Goal: Transaction & Acquisition: Purchase product/service

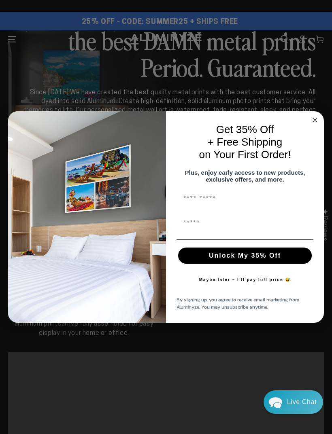
click at [317, 115] on circle "Close dialog" at bounding box center [315, 119] width 9 height 9
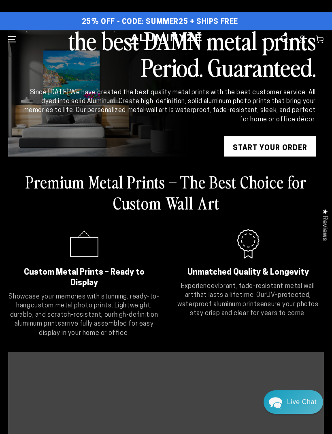
click at [291, 142] on link "START YOUR Order" at bounding box center [270, 148] width 92 height 24
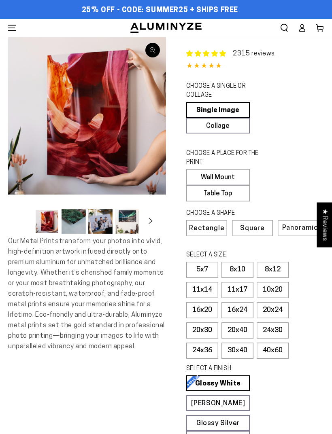
select select "**********"
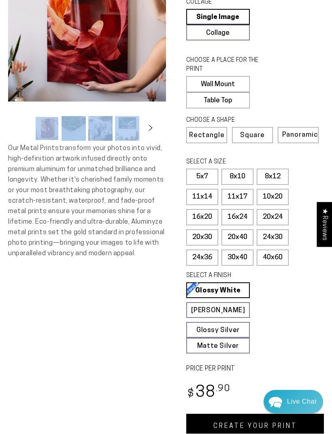
scroll to position [93, 0]
click at [279, 171] on label "8x12" at bounding box center [273, 177] width 32 height 16
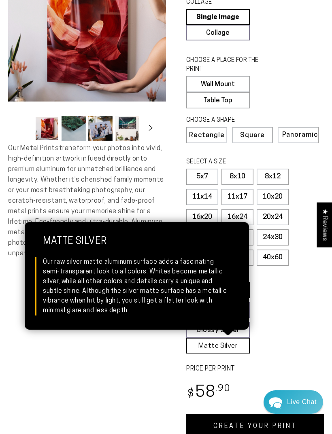
click at [232, 343] on link "Matte Silver Matte Silver Our raw silver matte aluminum surface adds a fascinat…" at bounding box center [218, 346] width 64 height 16
click at [300, 292] on fieldset "SELECT A FINISH Learn more Glossy White Glossy White Our bright white glossy su…" at bounding box center [252, 313] width 132 height 82
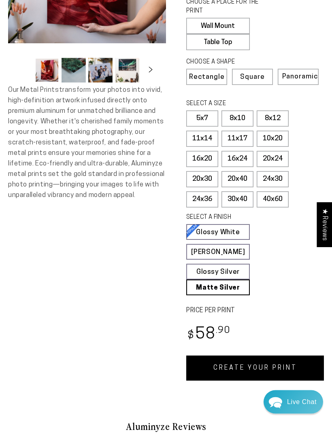
scroll to position [151, 0]
click at [241, 117] on label "8x10" at bounding box center [237, 119] width 32 height 16
click at [209, 117] on label "5x7" at bounding box center [202, 119] width 32 height 16
click at [209, 135] on label "11x14" at bounding box center [202, 139] width 32 height 16
click at [242, 115] on label "8x10" at bounding box center [237, 119] width 32 height 16
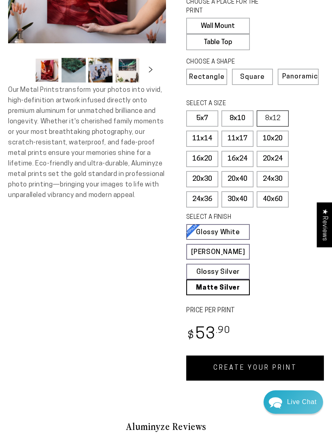
click at [275, 116] on label "8x12" at bounding box center [273, 119] width 32 height 16
click at [255, 71] on label "Square" at bounding box center [252, 77] width 41 height 16
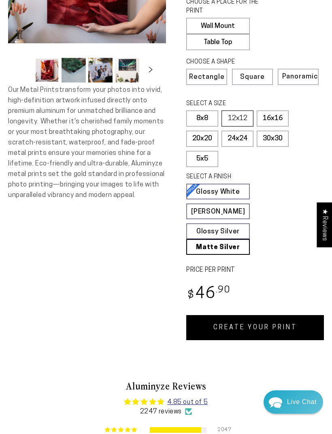
click at [245, 118] on label "12x12" at bounding box center [237, 119] width 32 height 16
click at [309, 73] on span "Panoramic" at bounding box center [299, 76] width 34 height 7
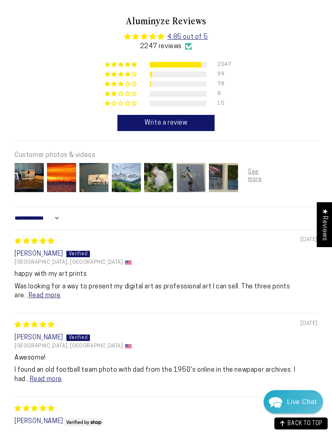
scroll to position [477, 0]
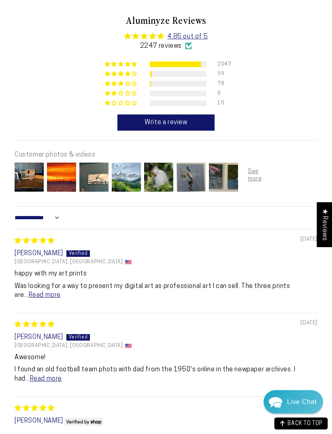
click at [15, 294] on p "Was looking for a way to present my digital art as professional art I can sell.…" at bounding box center [166, 292] width 303 height 18
click at [42, 292] on link "Read more" at bounding box center [45, 295] width 32 height 6
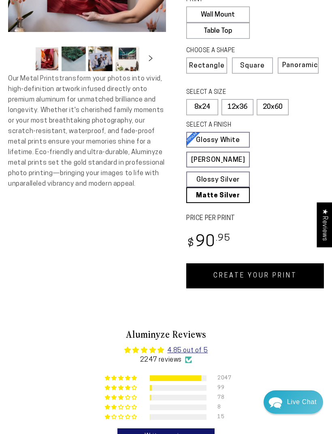
scroll to position [162, 0]
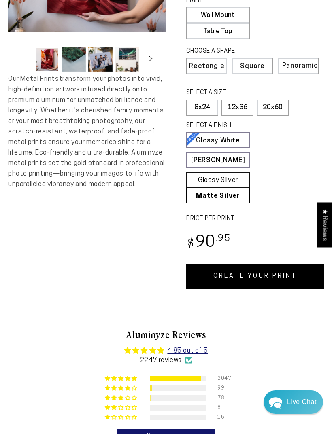
click at [236, 174] on link "Glossy Silver Glossy Silver Our silver gloss produces uniquely luminous prints …" at bounding box center [218, 180] width 64 height 16
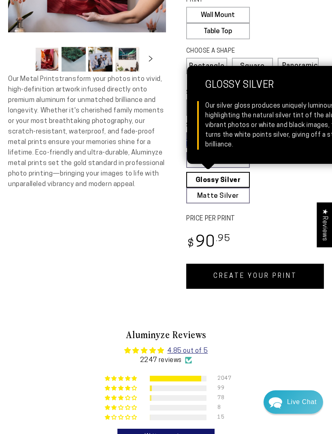
click at [285, 187] on fieldset "SELECT A FINISH Learn more Glossy White Glossy White Our bright white glossy su…" at bounding box center [252, 162] width 132 height 82
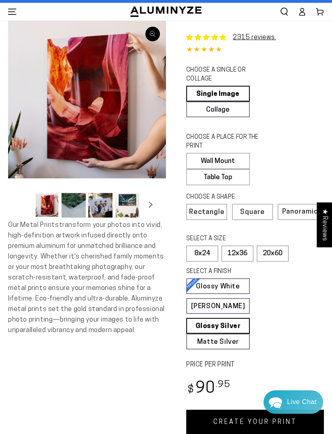
scroll to position [16, 0]
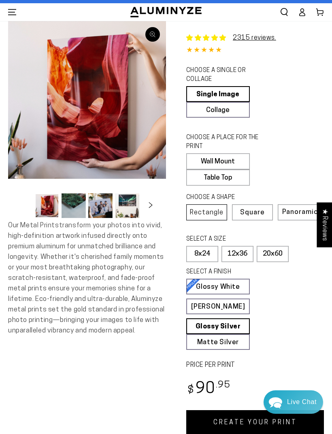
click at [213, 212] on span "Rectangle" at bounding box center [207, 212] width 34 height 7
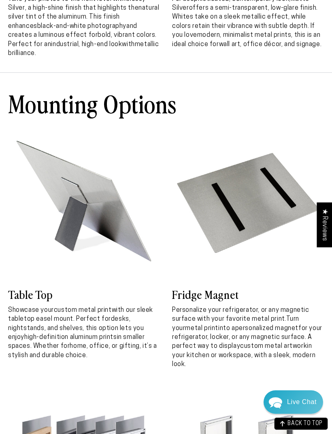
scroll to position [2189, 0]
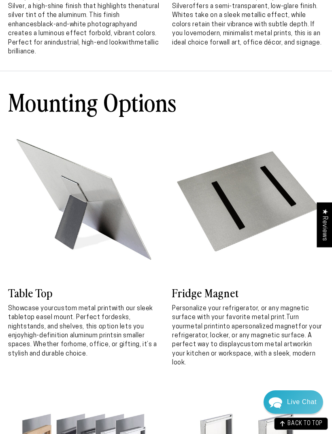
click at [239, 305] on p "Personalize your refrigerator, or any magnetic surface with your favorite metal…" at bounding box center [248, 337] width 152 height 64
click at [231, 285] on h3 "Fridge Magnet" at bounding box center [248, 292] width 152 height 15
click at [262, 286] on h3 "Fridge Magnet" at bounding box center [248, 292] width 152 height 15
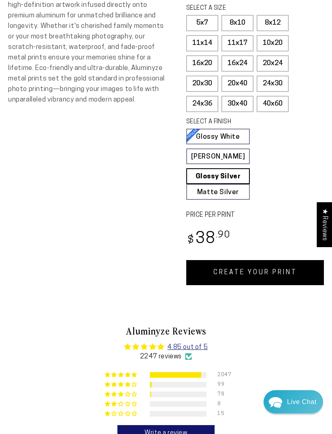
scroll to position [249, 0]
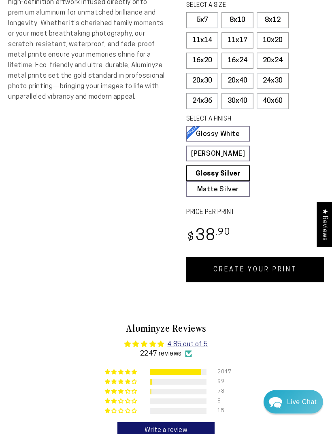
click at [261, 262] on link "CREATE YOUR PRINT" at bounding box center [255, 270] width 138 height 25
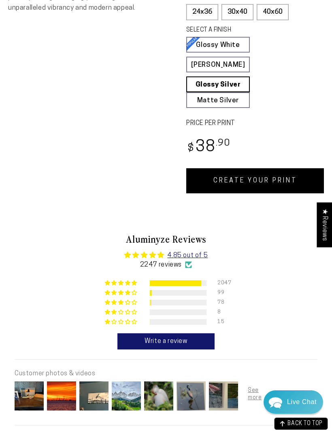
scroll to position [339, 0]
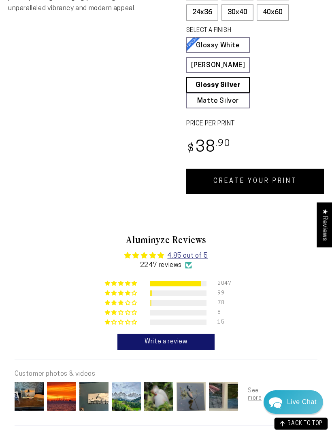
click at [272, 175] on link "CREATE YOUR PRINT" at bounding box center [255, 181] width 138 height 25
